Goal: Information Seeking & Learning: Check status

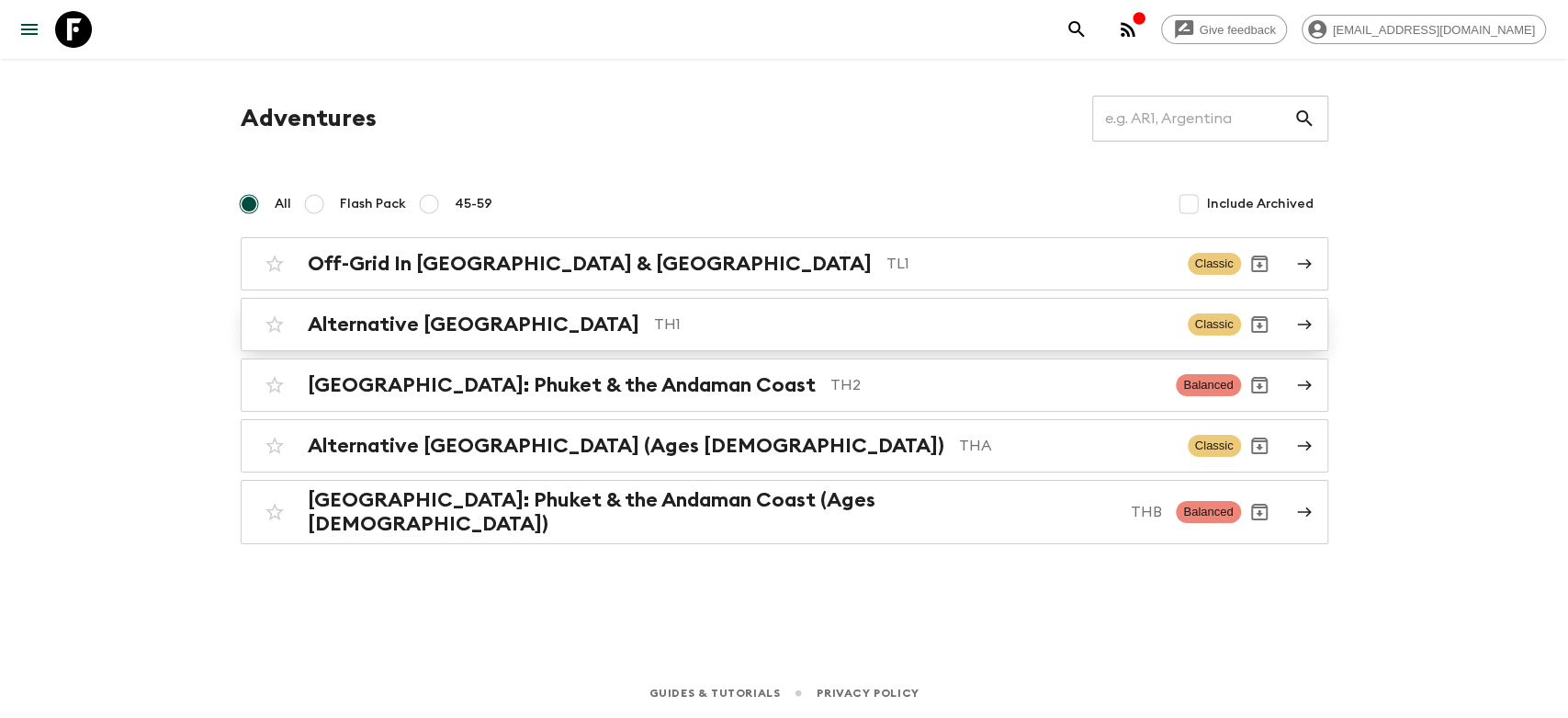
click at [443, 329] on h2 "Alternative [GEOGRAPHIC_DATA]" at bounding box center [473, 324] width 331 height 24
click at [398, 318] on h2 "Alternative [GEOGRAPHIC_DATA]" at bounding box center [473, 324] width 331 height 24
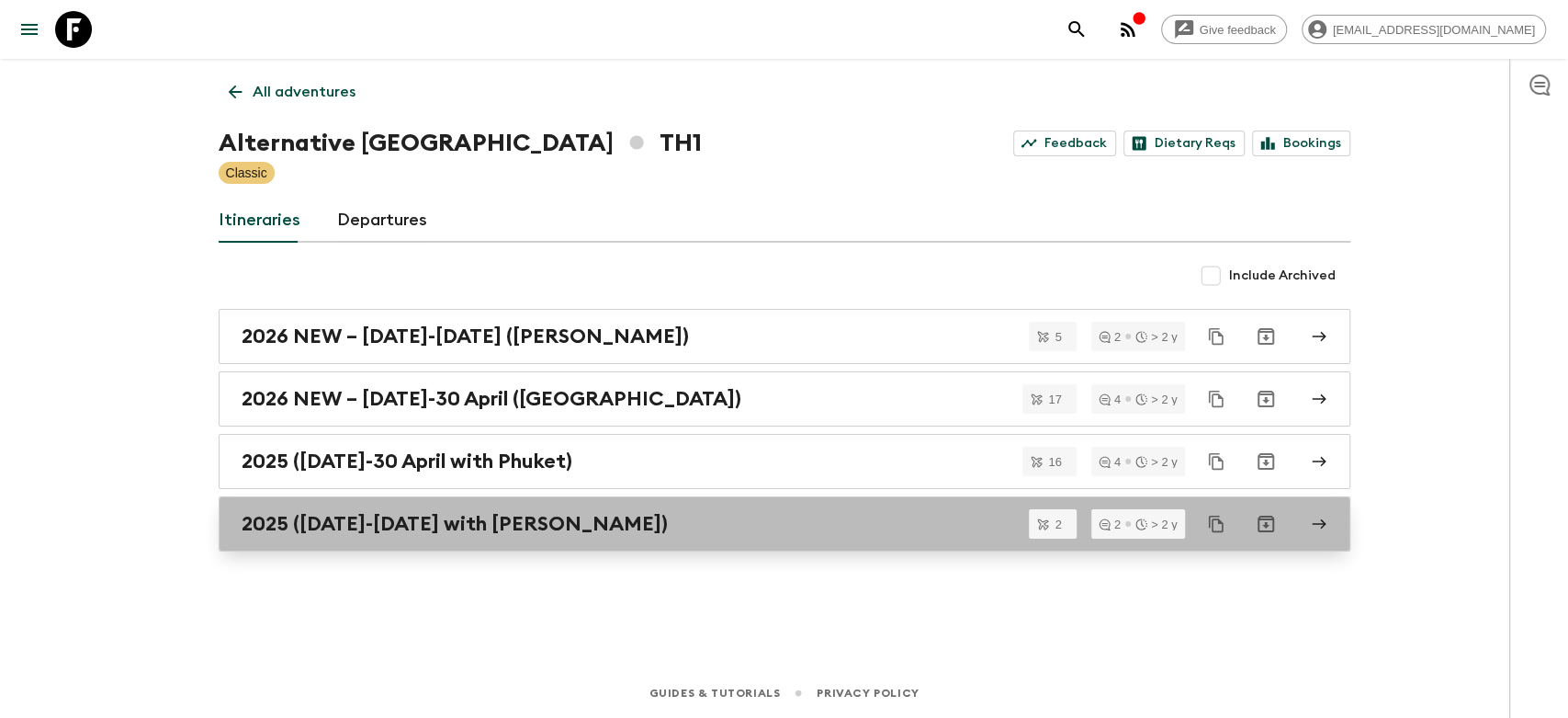
click at [383, 523] on h2 "2025 ([DATE]-[DATE] with [PERSON_NAME])" at bounding box center [455, 523] width 426 height 24
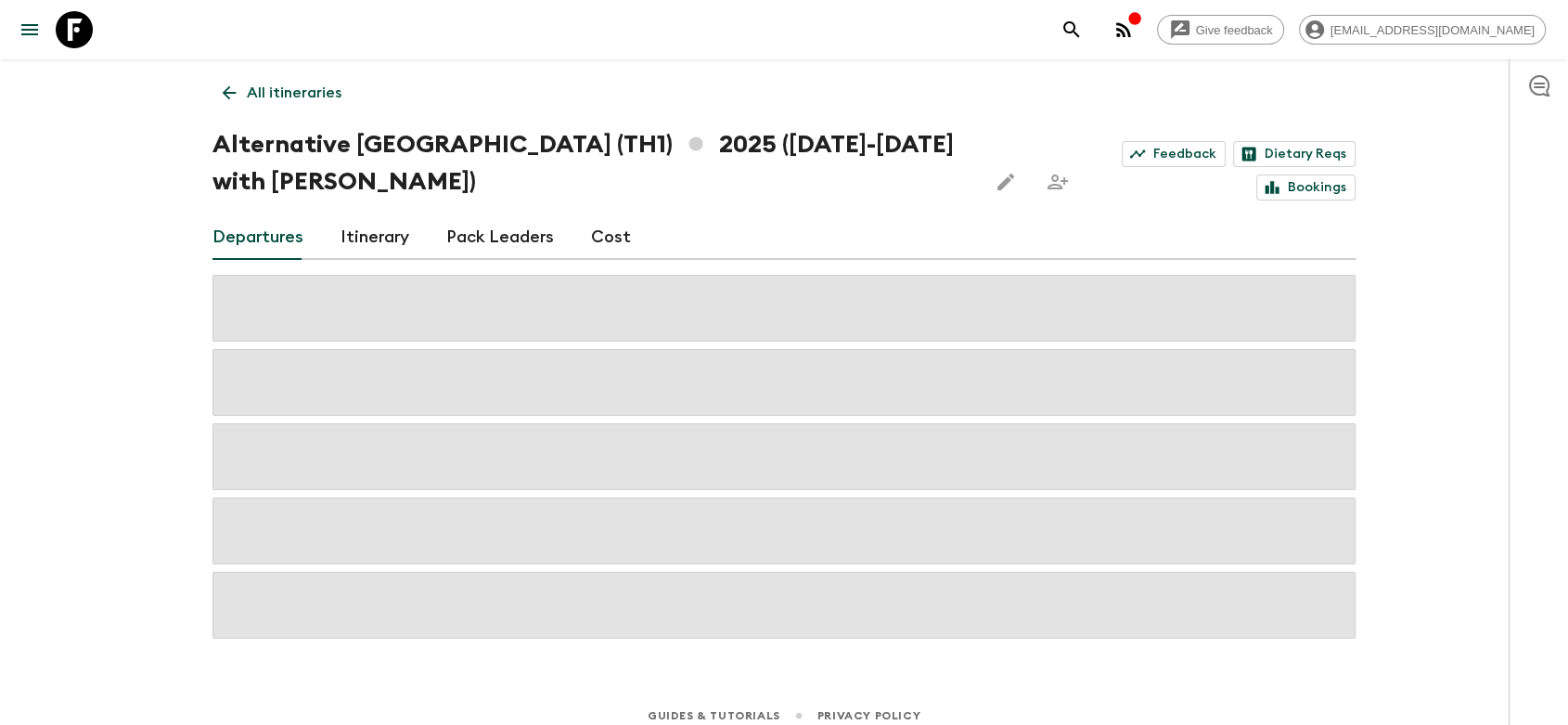
click at [256, 93] on p "All itineraries" at bounding box center [293, 92] width 95 height 22
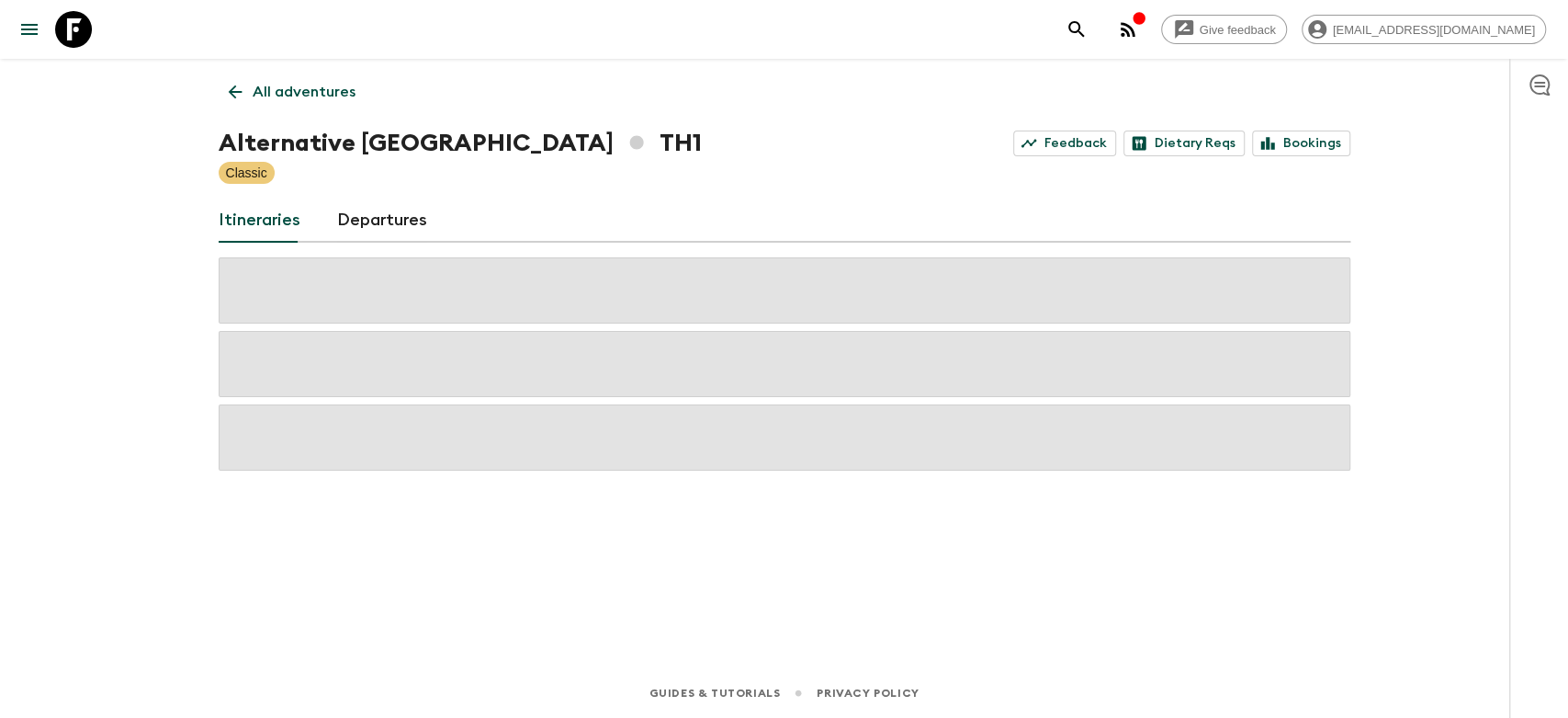
click at [253, 92] on p "All adventures" at bounding box center [304, 91] width 103 height 22
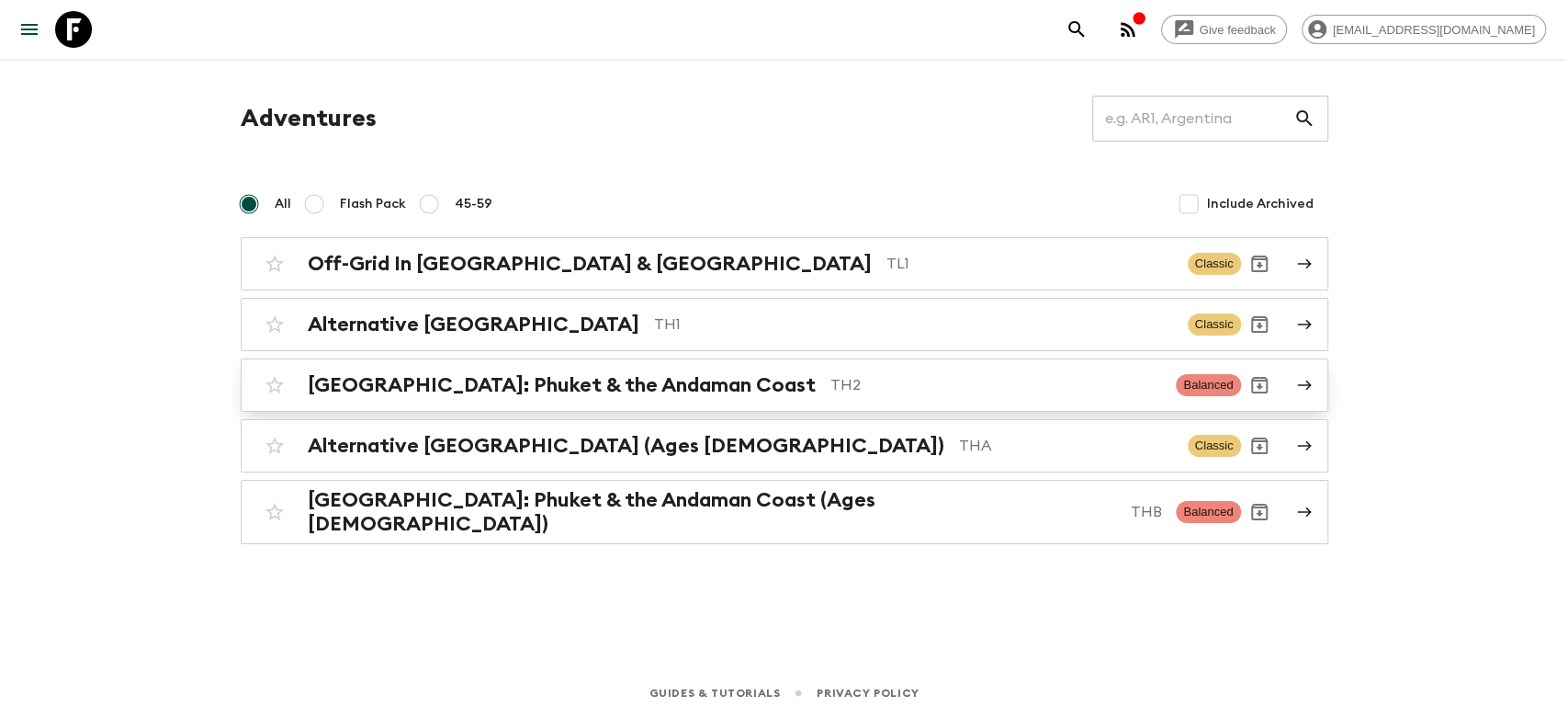
click at [443, 399] on div "[GEOGRAPHIC_DATA]: Phuket & the Andaman Coast TH2 Balanced" at bounding box center [748, 385] width 984 height 37
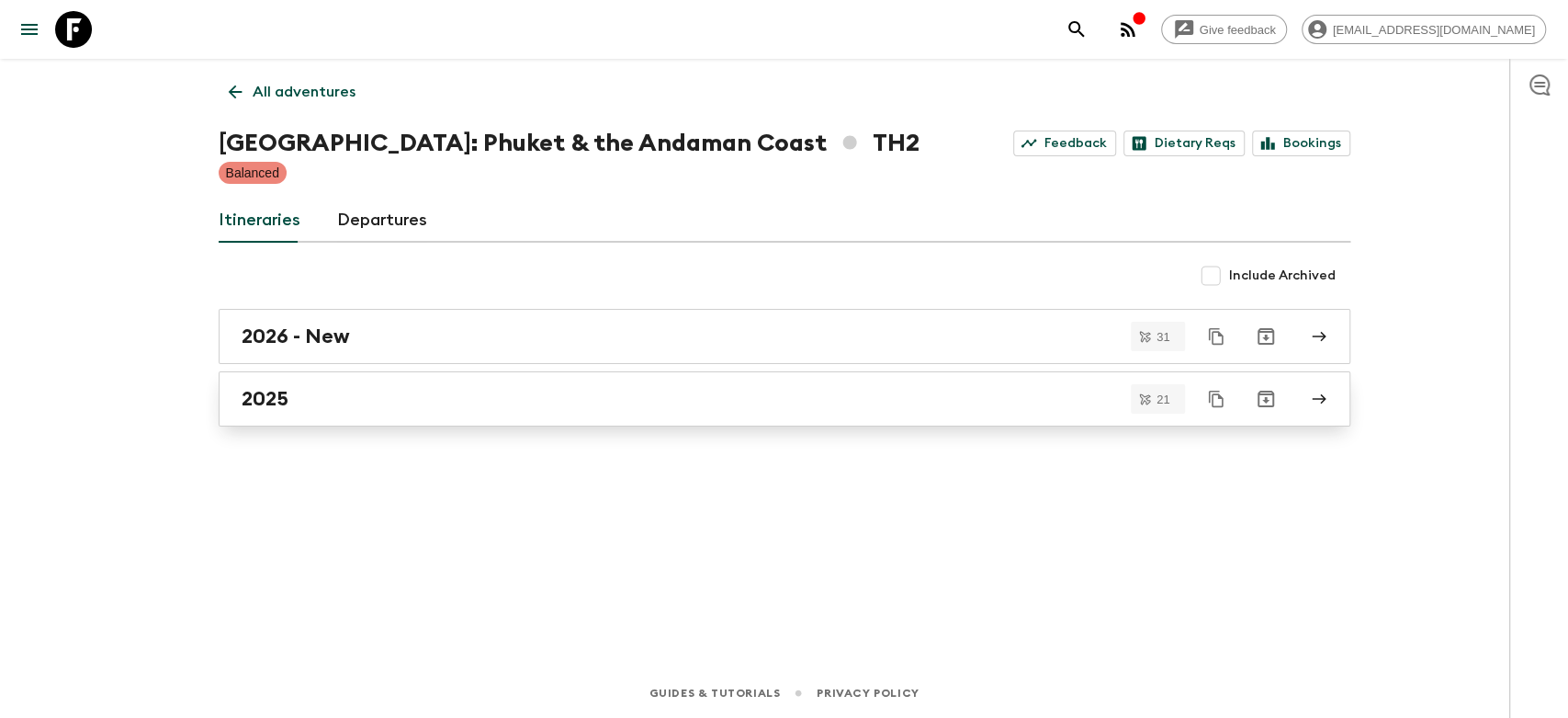
click at [319, 410] on link "2025" at bounding box center [784, 399] width 1131 height 55
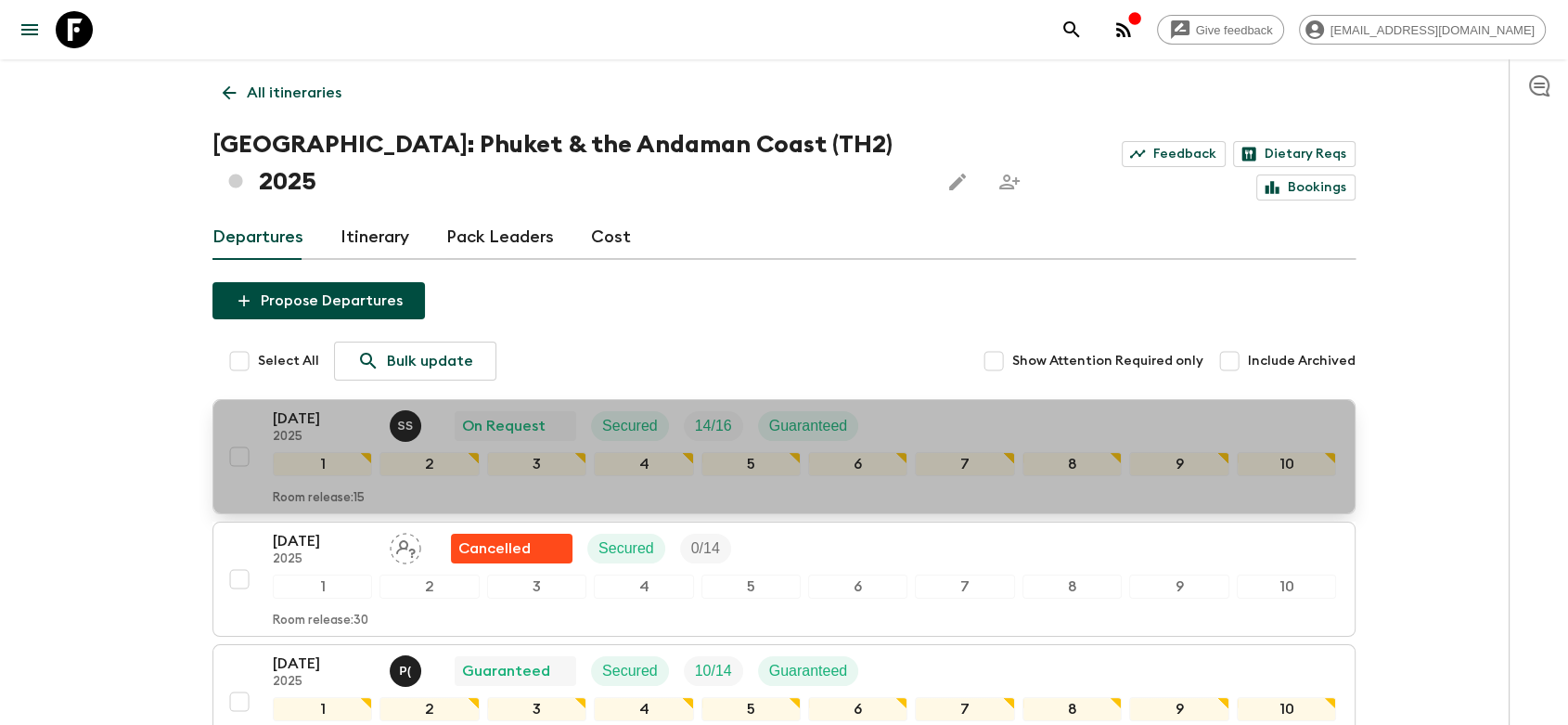
click at [912, 408] on div "[DATE] 2025 S S On Request Secured 14 / 16 Guaranteed" at bounding box center [804, 426] width 1063 height 37
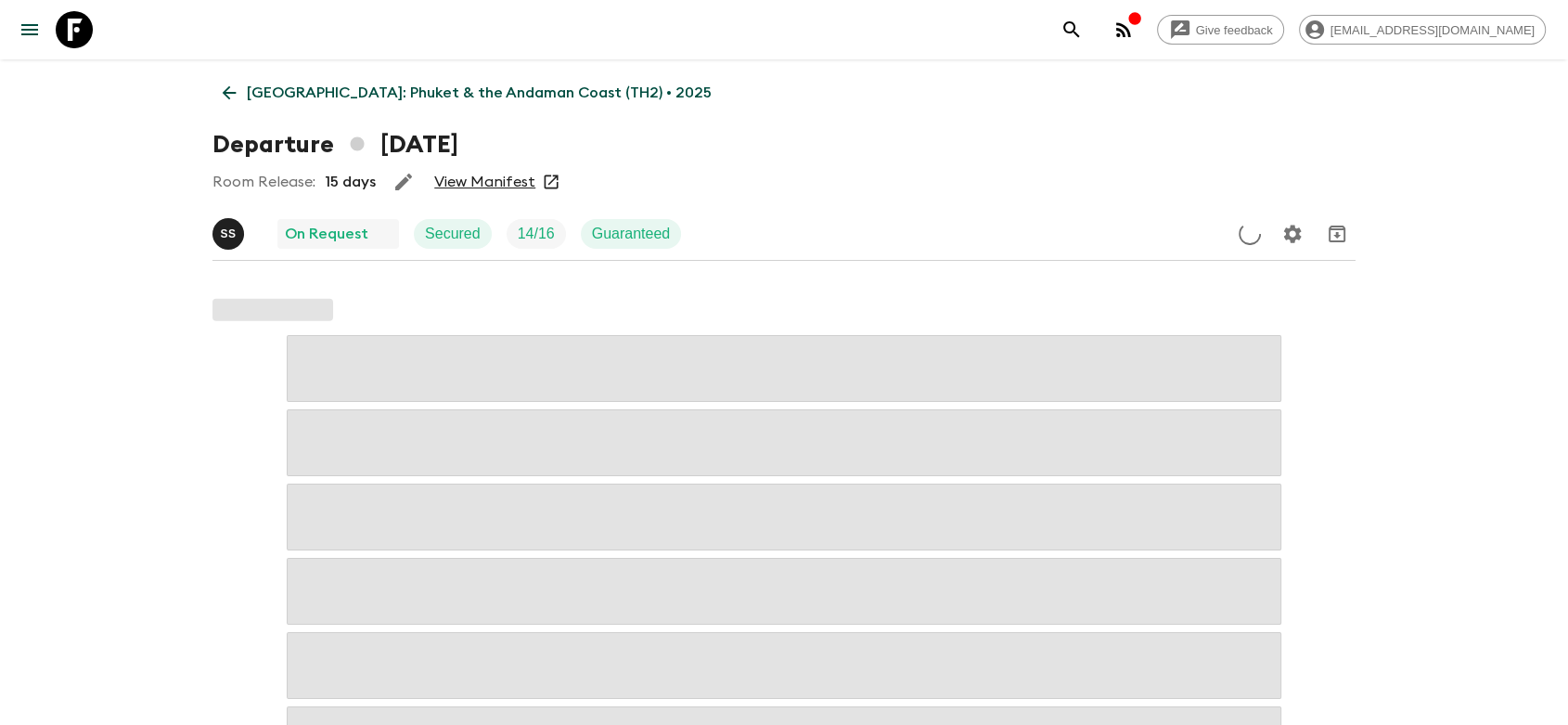
click at [507, 191] on link "View Manifest" at bounding box center [484, 181] width 101 height 18
